Goal: Entertainment & Leisure: Consume media (video, audio)

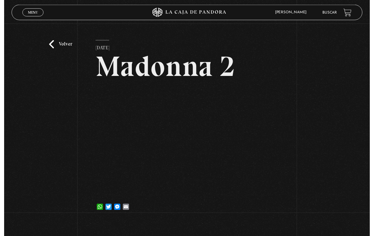
scroll to position [5, 0]
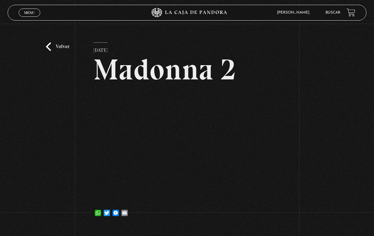
click at [56, 42] on div "Volver 7 febrero, 2023 Madonna 2 WhatsApp Twitter Messenger Email" at bounding box center [187, 123] width 374 height 209
click at [54, 43] on div "Volver 7 febrero, 2023 Madonna 2 WhatsApp Twitter Messenger Email" at bounding box center [187, 123] width 374 height 209
click at [54, 51] on link "Volver" at bounding box center [57, 46] width 23 height 9
click at [50, 51] on link "Volver" at bounding box center [57, 46] width 23 height 9
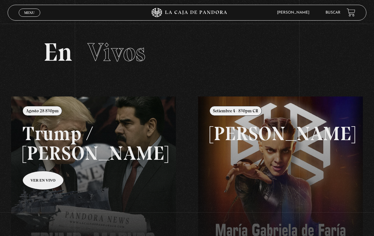
click at [333, 14] on link "Buscar" at bounding box center [332, 13] width 15 height 4
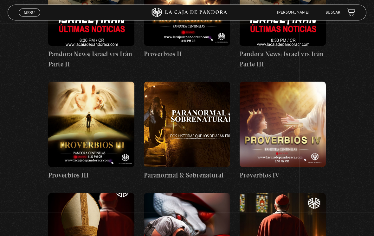
click at [30, 16] on link "Menu Cerrar" at bounding box center [30, 13] width 22 height 8
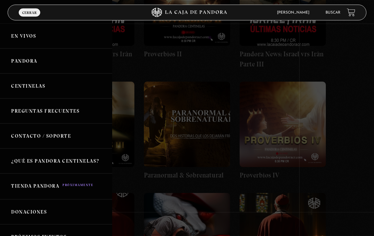
scroll to position [540, 0]
click at [42, 57] on link "Pandora" at bounding box center [56, 61] width 112 height 25
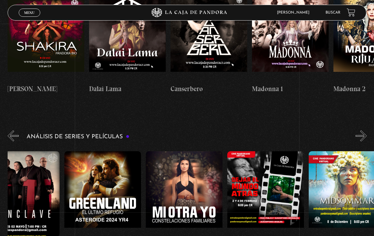
scroll to position [0, 122]
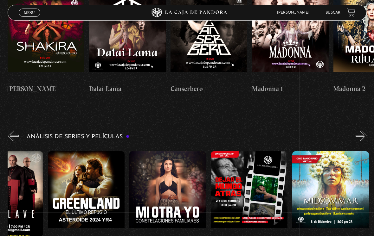
click at [342, 151] on figure at bounding box center [330, 193] width 77 height 85
click at [346, 151] on figure at bounding box center [330, 193] width 77 height 85
